Goal: Information Seeking & Learning: Check status

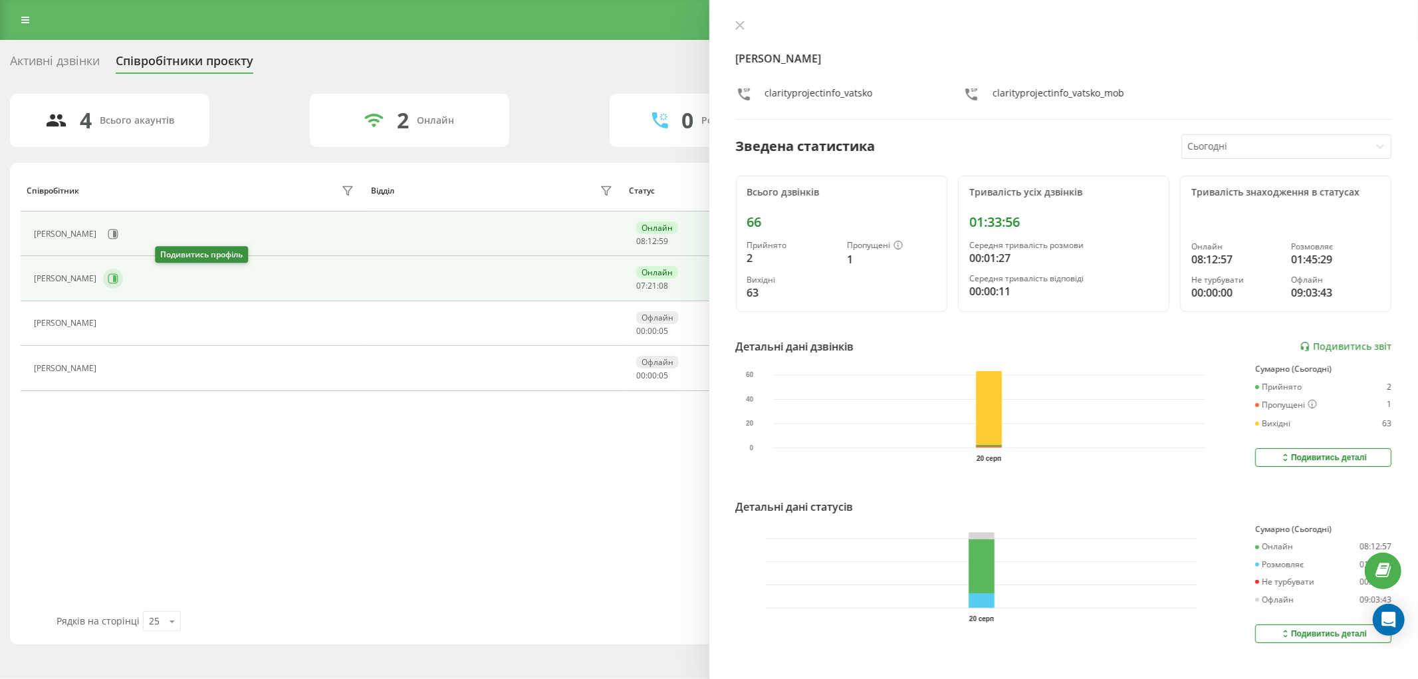
click at [118, 275] on icon at bounding box center [113, 278] width 11 height 11
click at [113, 234] on icon at bounding box center [114, 234] width 3 height 7
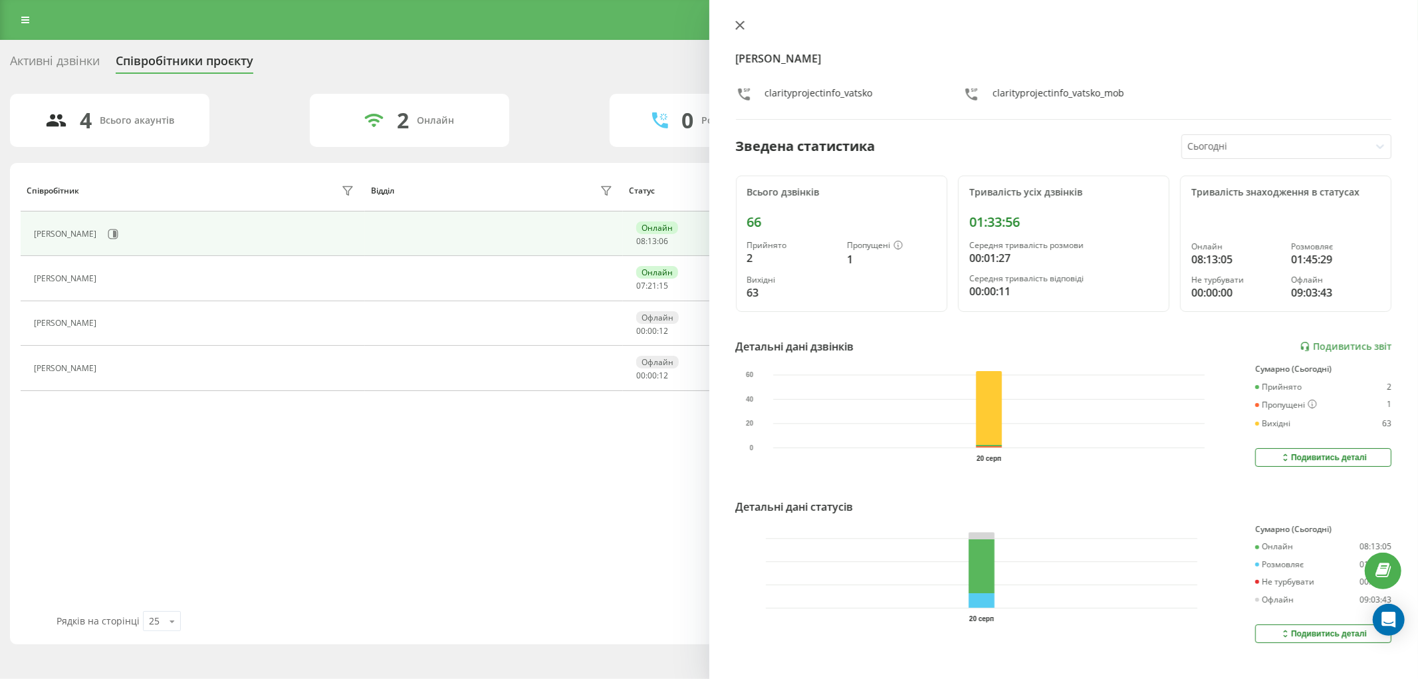
click at [742, 25] on icon at bounding box center [739, 25] width 9 height 9
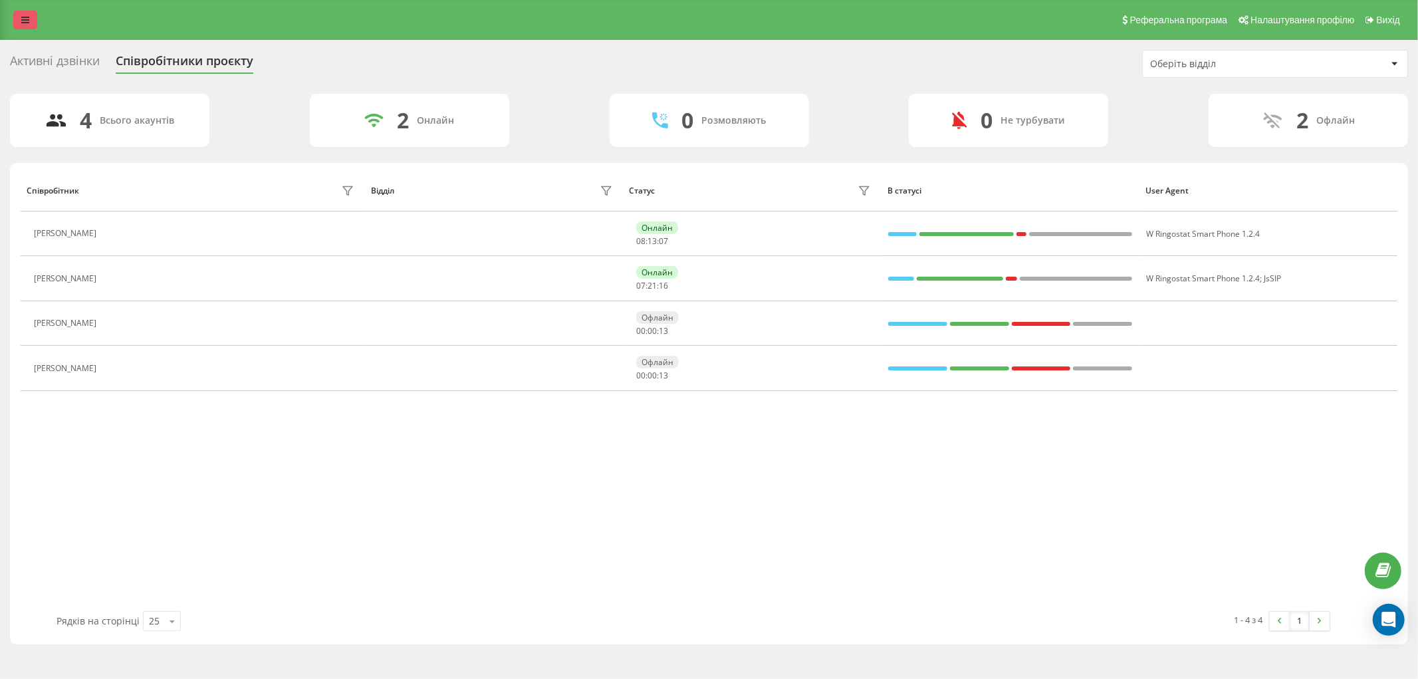
click at [27, 15] on icon at bounding box center [25, 19] width 8 height 9
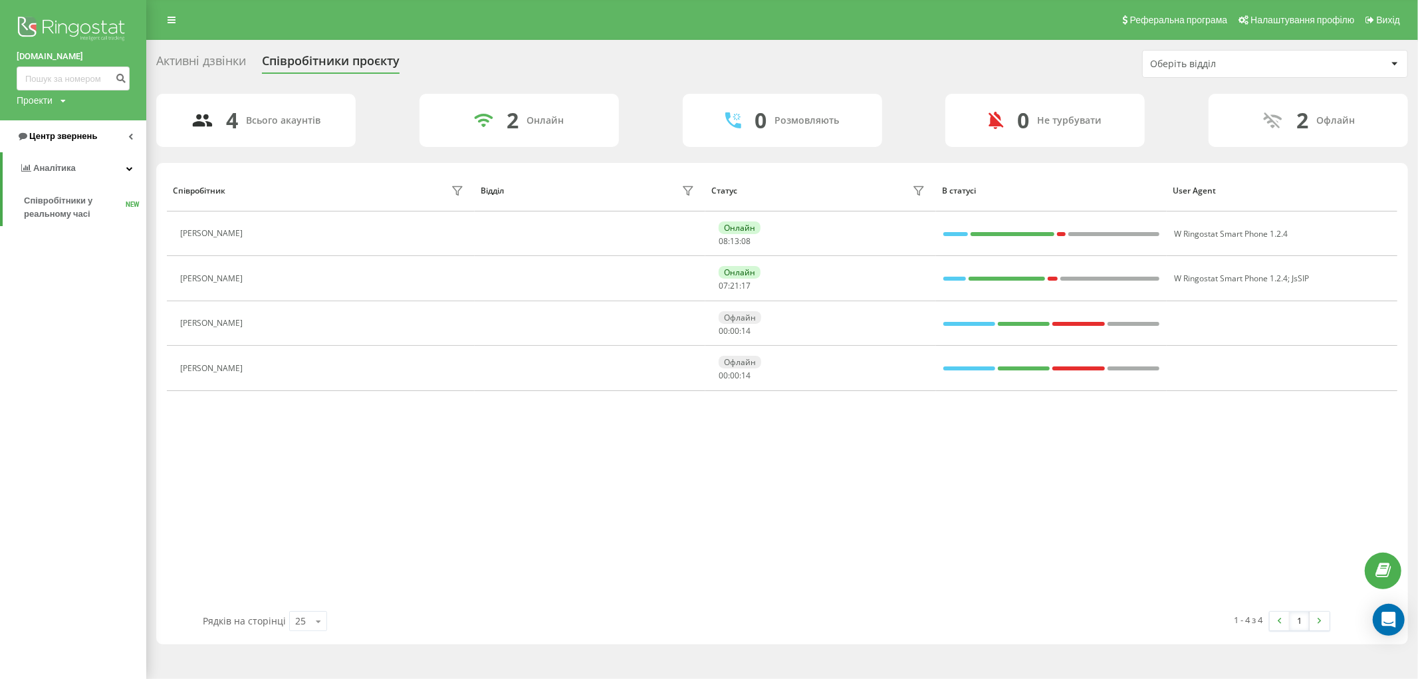
click at [88, 135] on span "Центр звернень" at bounding box center [63, 136] width 68 height 10
click at [88, 171] on span "Журнал дзвінків" at bounding box center [59, 168] width 70 height 13
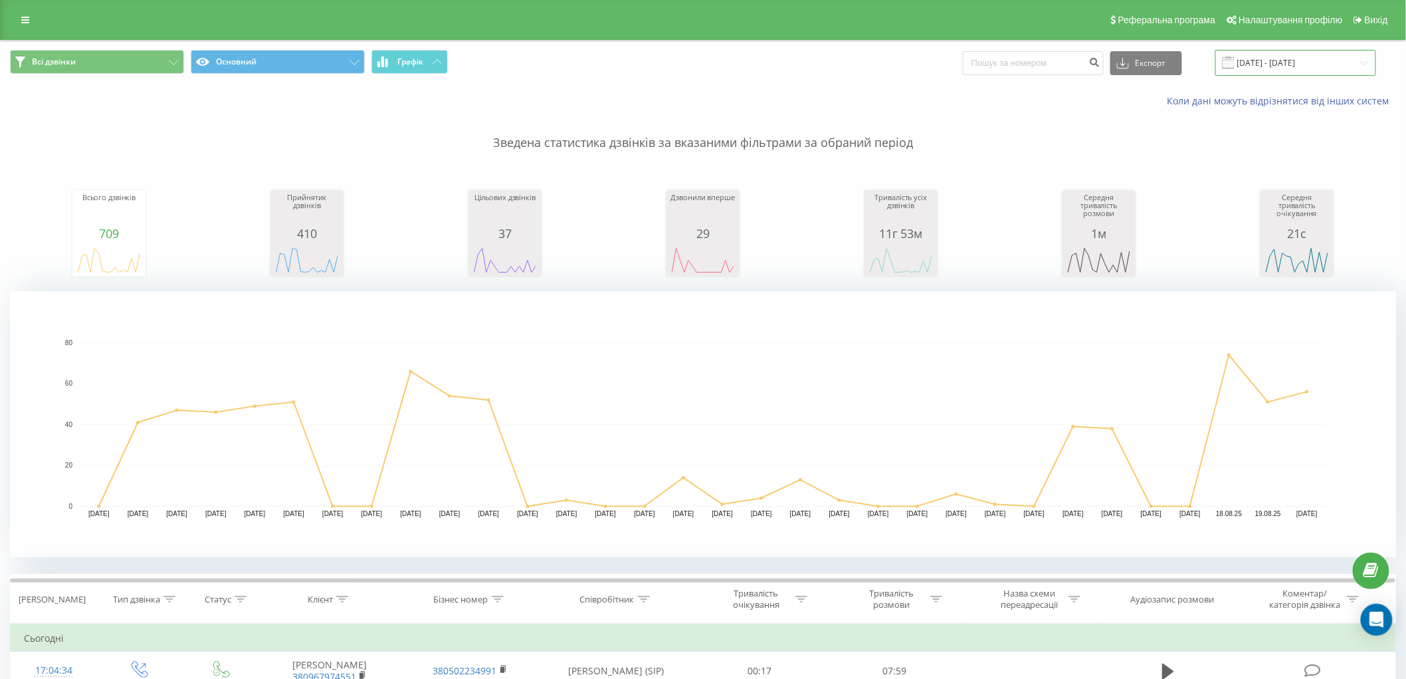
click at [1264, 68] on input "[DATE] - [DATE]" at bounding box center [1296, 63] width 161 height 26
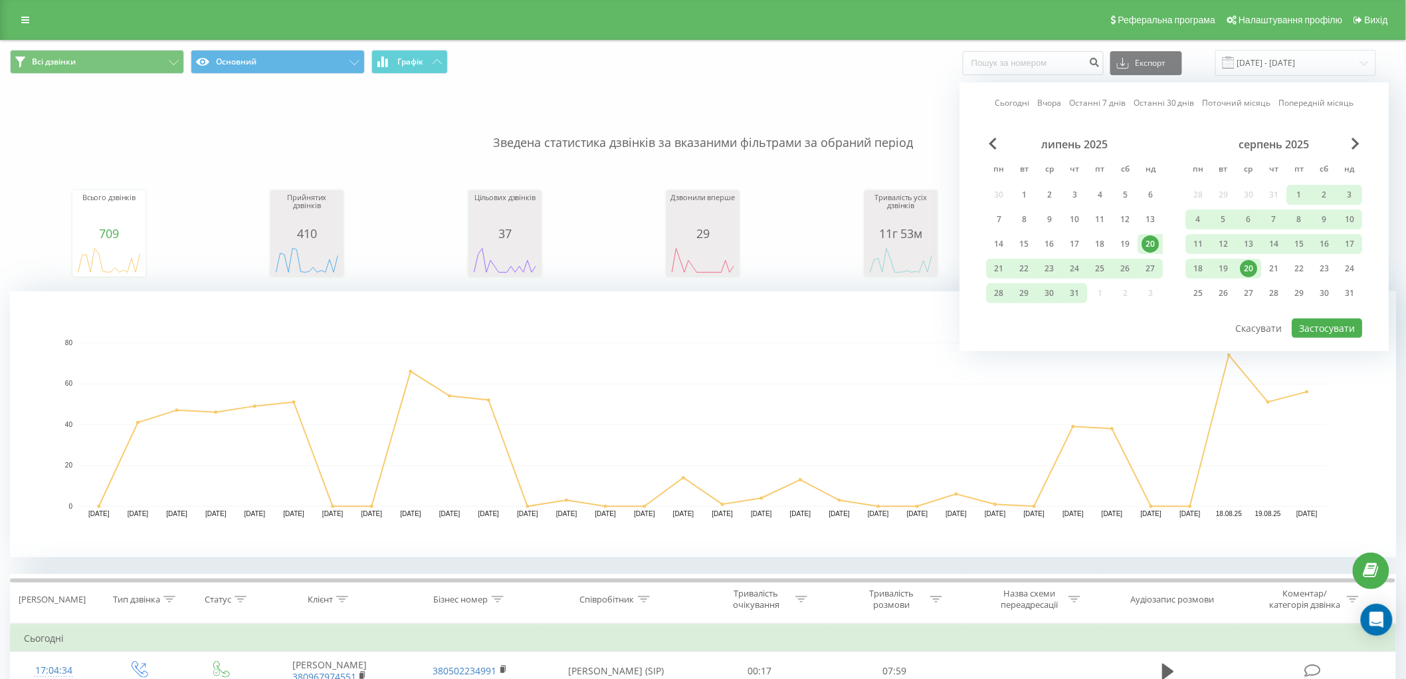
click at [1250, 271] on div "20" at bounding box center [1249, 268] width 17 height 17
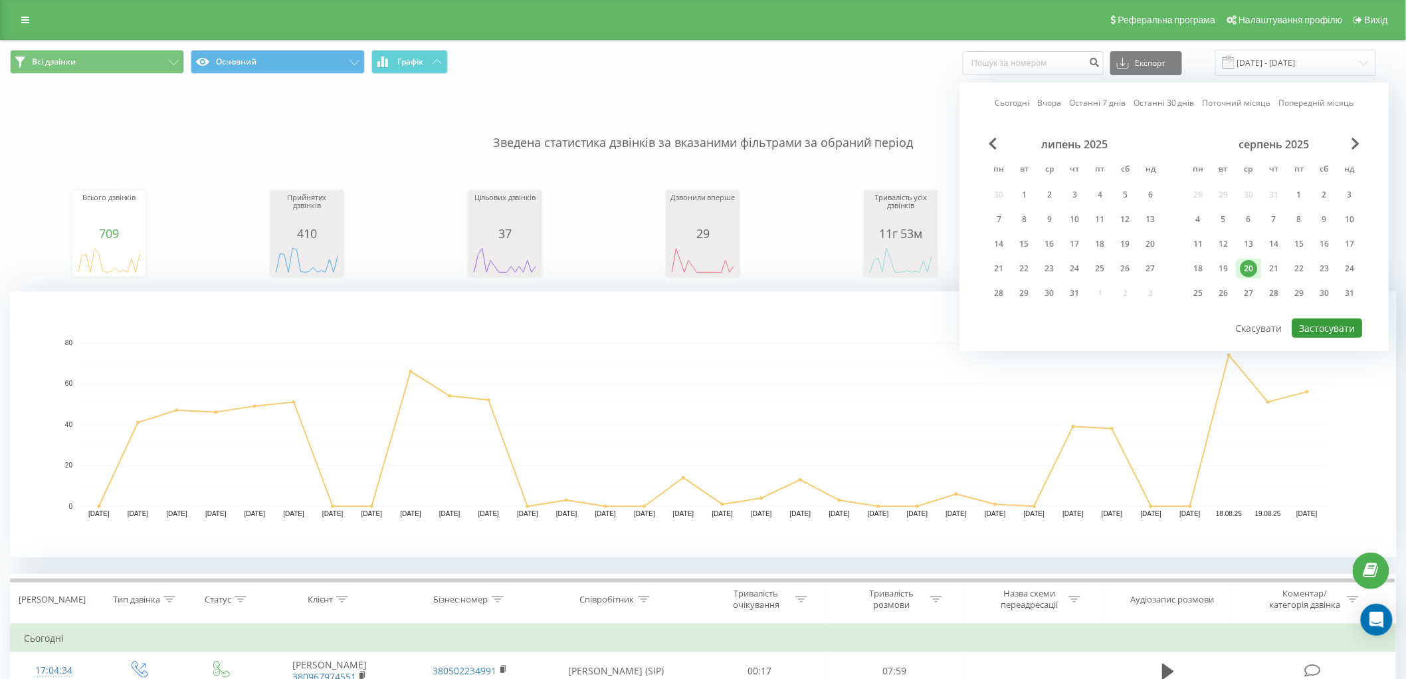
click at [1320, 328] on button "Застосувати" at bounding box center [1328, 327] width 70 height 19
type input "[DATE] - [DATE]"
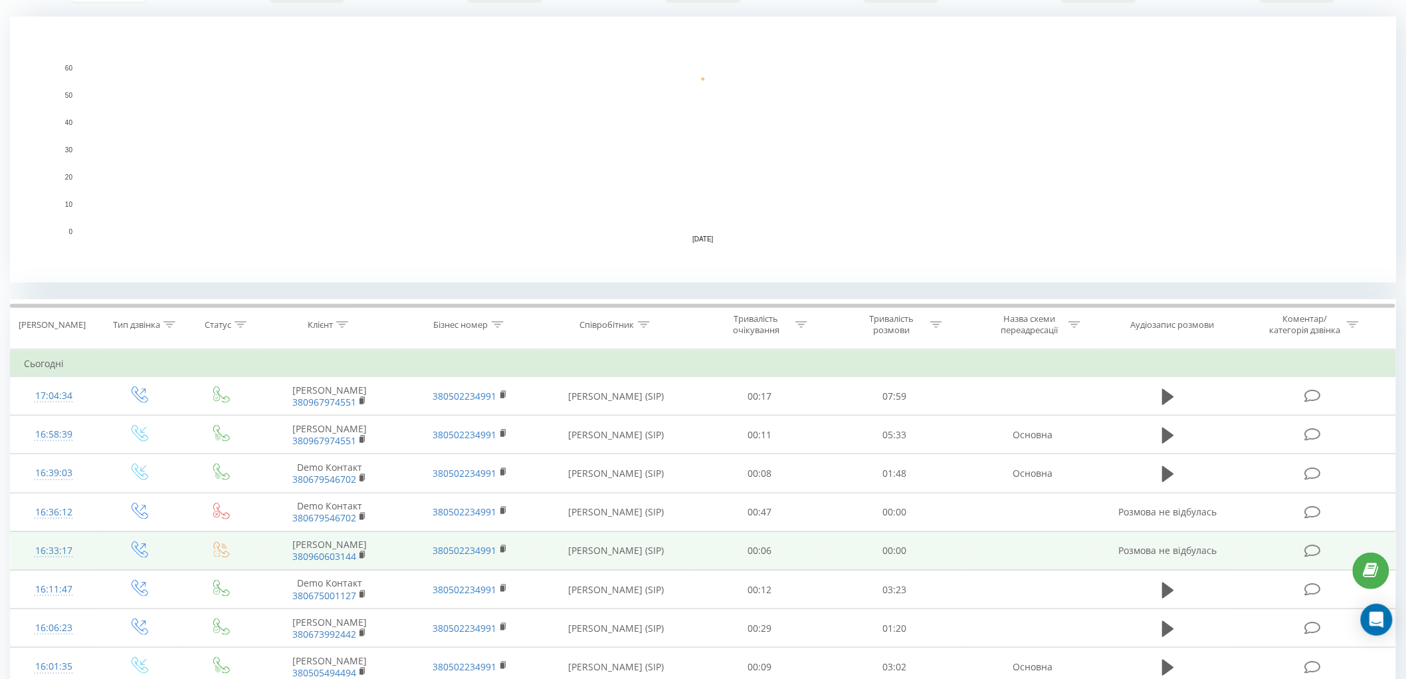
scroll to position [295, 0]
